Goal: Navigation & Orientation: Find specific page/section

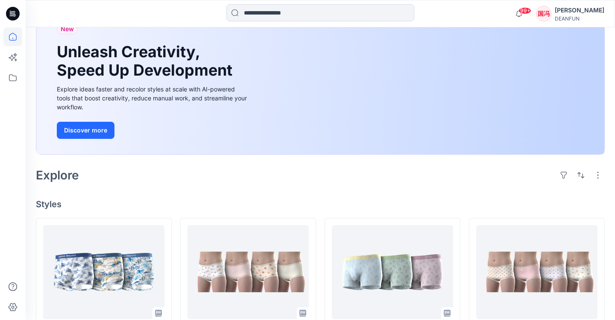
scroll to position [43, 0]
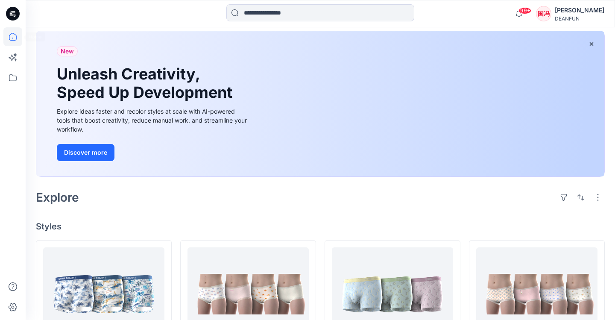
click at [15, 37] on icon at bounding box center [12, 36] width 19 height 19
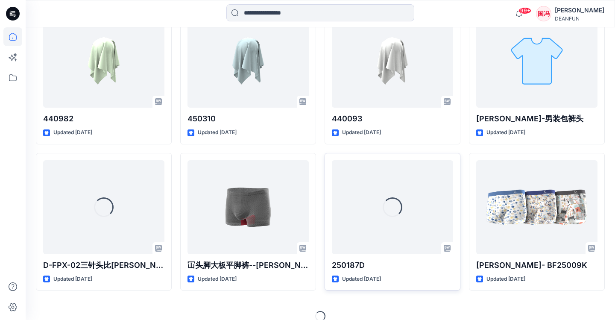
scroll to position [2619, 0]
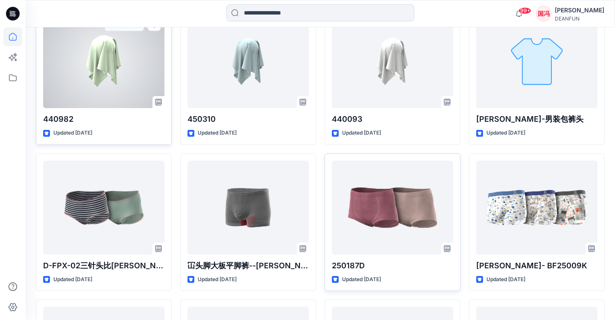
click at [118, 73] on div at bounding box center [103, 61] width 121 height 94
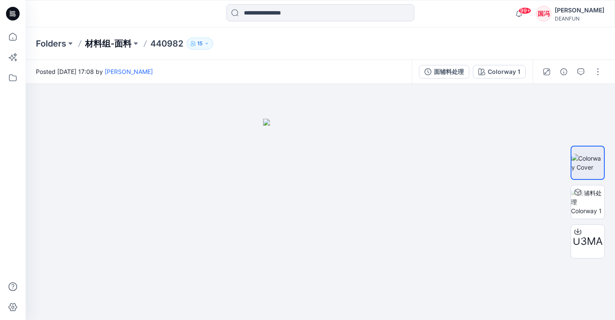
click at [125, 47] on p "材料组-面料" at bounding box center [108, 44] width 47 height 12
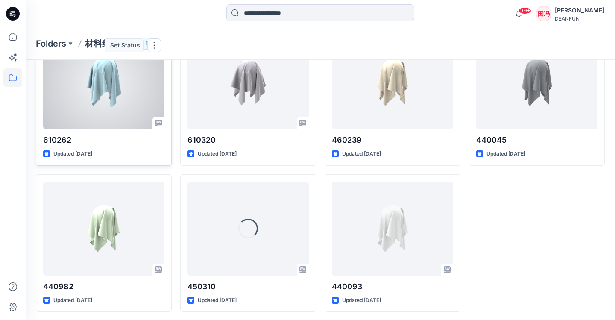
scroll to position [360, 0]
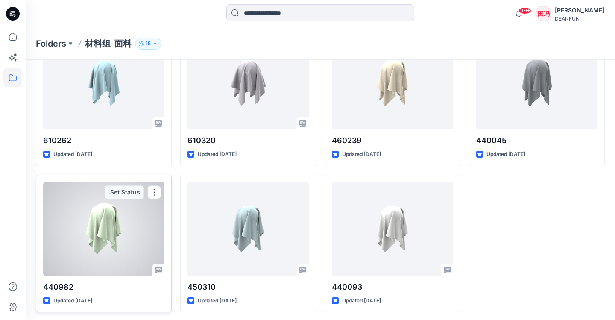
click at [143, 247] on div at bounding box center [103, 229] width 121 height 94
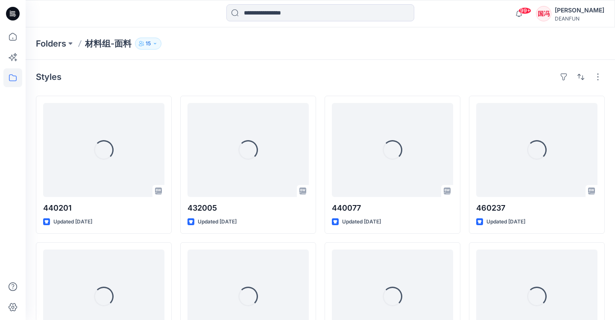
scroll to position [360, 0]
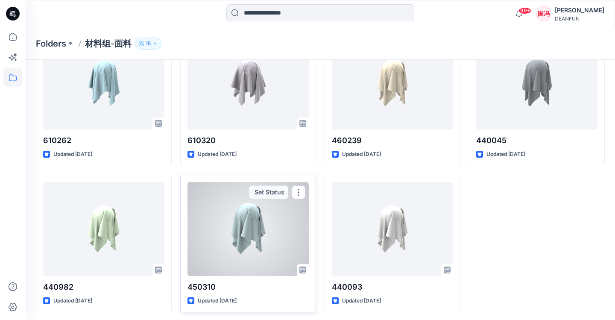
click at [235, 240] on div at bounding box center [248, 229] width 121 height 94
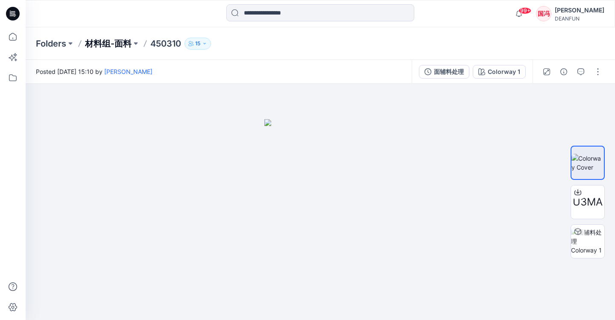
click at [128, 45] on p "材料组-面料" at bounding box center [108, 44] width 47 height 12
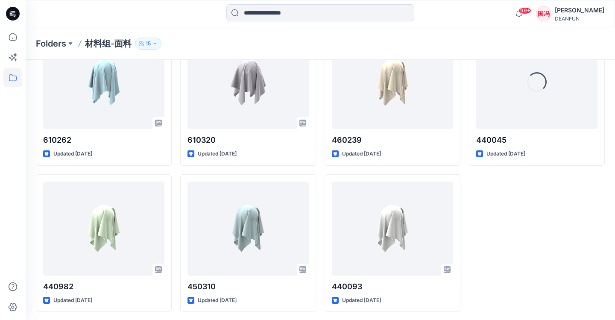
scroll to position [360, 0]
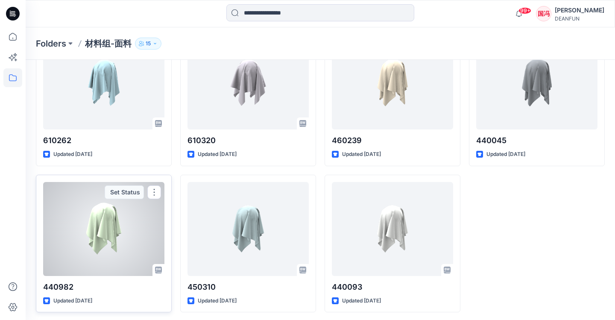
click at [83, 259] on div at bounding box center [103, 229] width 121 height 94
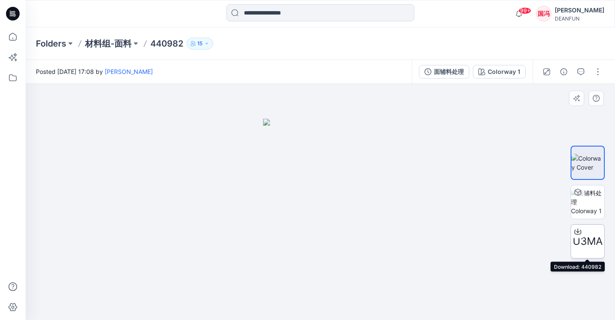
click at [577, 231] on icon at bounding box center [578, 231] width 7 height 7
click at [125, 44] on p "材料组-面料" at bounding box center [108, 44] width 47 height 12
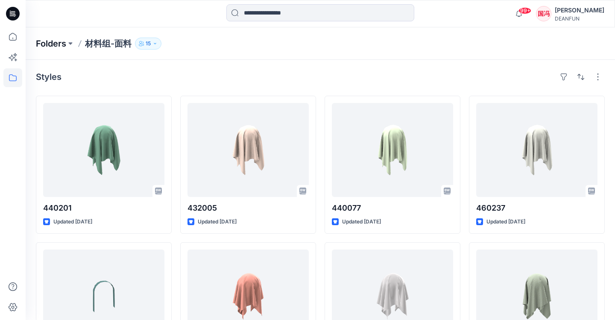
click at [59, 43] on p "Folders" at bounding box center [51, 44] width 30 height 12
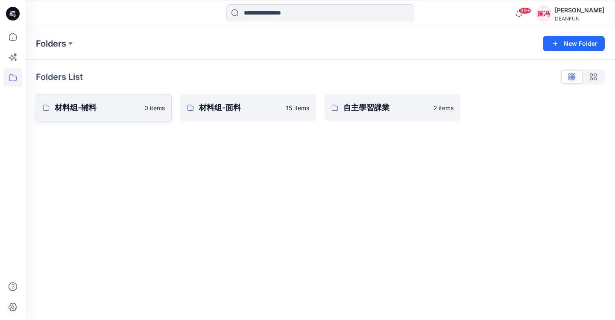
click at [102, 117] on link "材料组-辅料 0 items" at bounding box center [104, 107] width 136 height 27
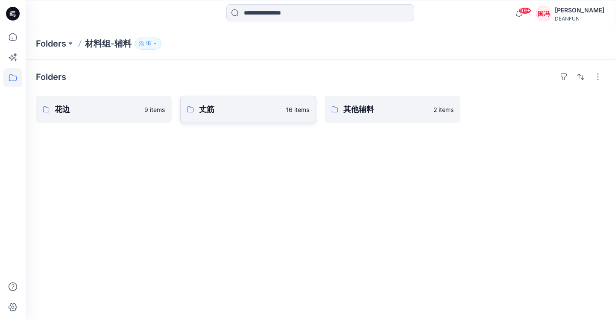
click at [224, 113] on p "丈筋" at bounding box center [240, 109] width 82 height 12
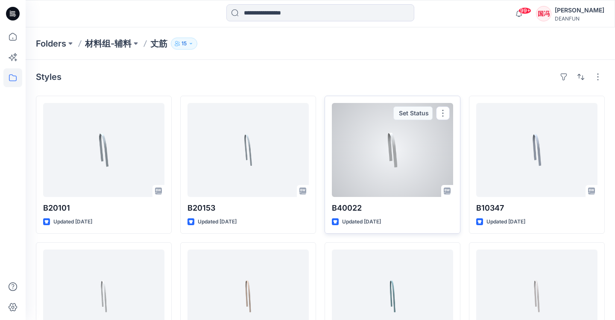
click at [385, 154] on div at bounding box center [392, 150] width 121 height 94
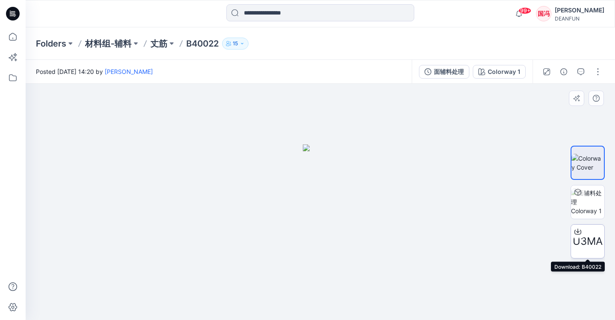
click at [580, 238] on div at bounding box center [578, 232] width 14 height 14
